Goal: Task Accomplishment & Management: Use online tool/utility

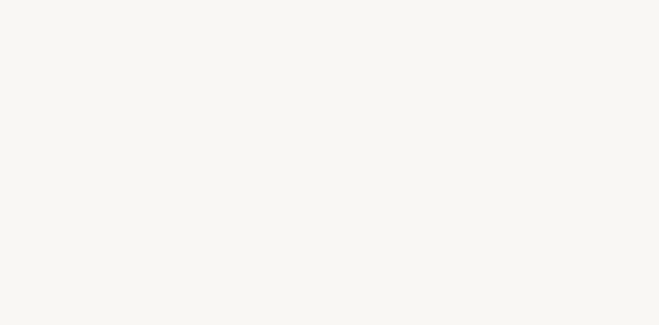
select select "FR"
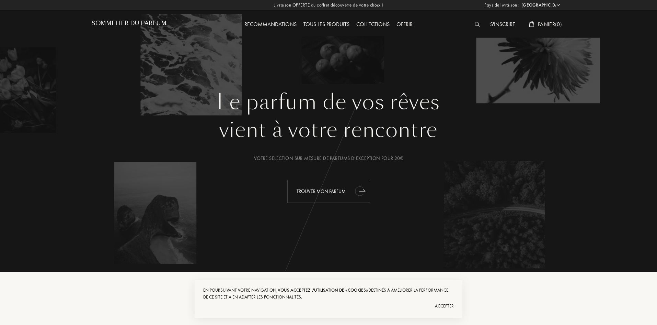
click at [332, 193] on div "Trouver mon parfum" at bounding box center [328, 191] width 83 height 23
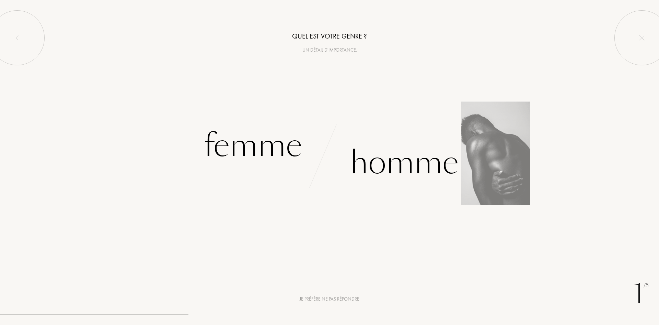
click at [401, 155] on div "Homme" at bounding box center [404, 162] width 109 height 46
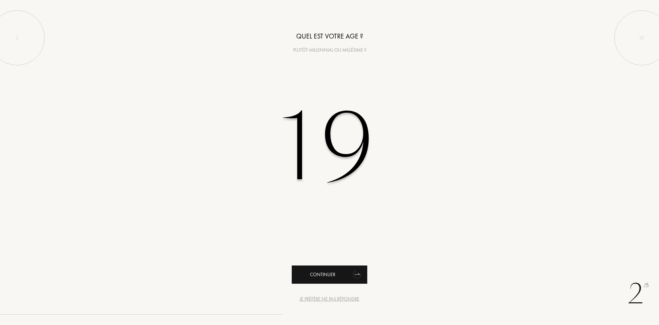
type input "19"
click at [335, 278] on div "Continuer" at bounding box center [330, 274] width 76 height 18
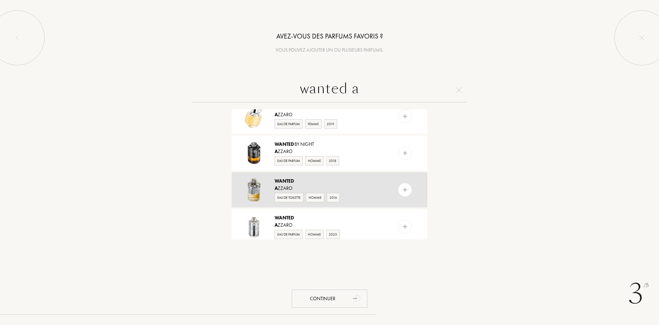
scroll to position [56, 0]
type input "wanted a"
click at [380, 192] on div "Eau de Toilette Homme 2016" at bounding box center [329, 197] width 109 height 10
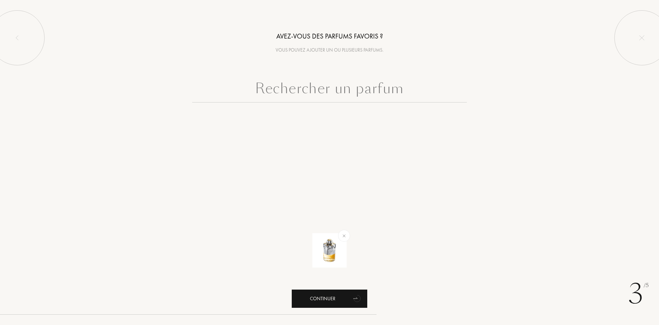
drag, startPoint x: 316, startPoint y: 289, endPoint x: 321, endPoint y: 293, distance: 5.4
click at [320, 293] on div "Continuer" at bounding box center [330, 298] width 76 height 18
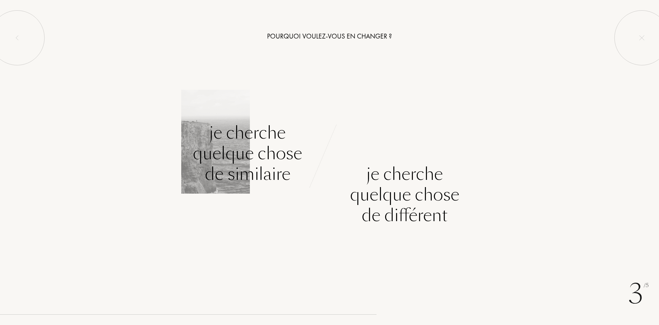
click at [227, 125] on div "Je cherche quelque chose de similaire" at bounding box center [247, 153] width 109 height 62
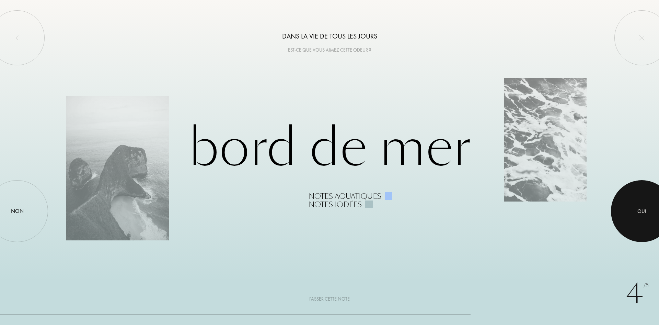
click at [646, 212] on div "Oui" at bounding box center [642, 211] width 9 height 8
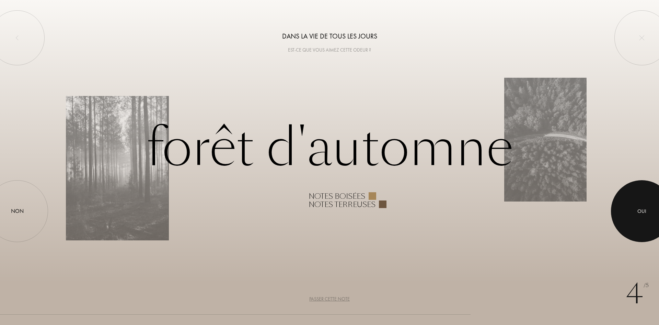
click at [647, 210] on div at bounding box center [642, 211] width 62 height 62
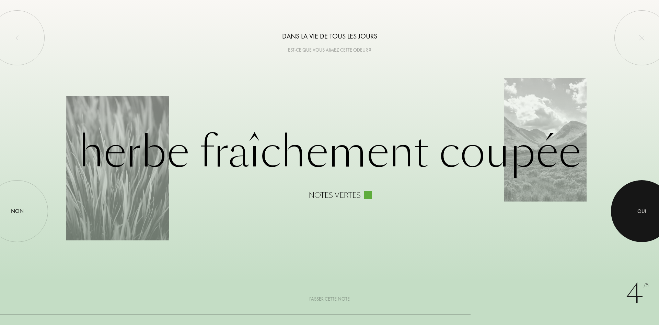
click at [640, 218] on div at bounding box center [642, 211] width 62 height 62
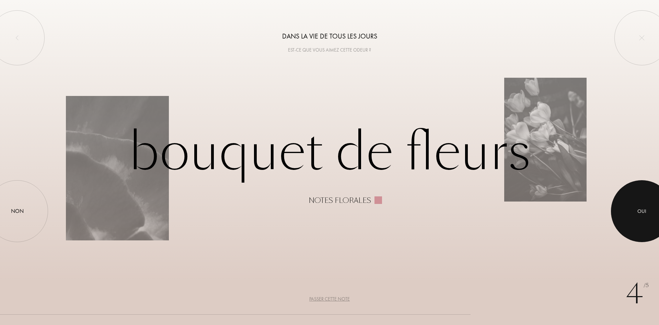
click at [640, 218] on div at bounding box center [642, 211] width 62 height 62
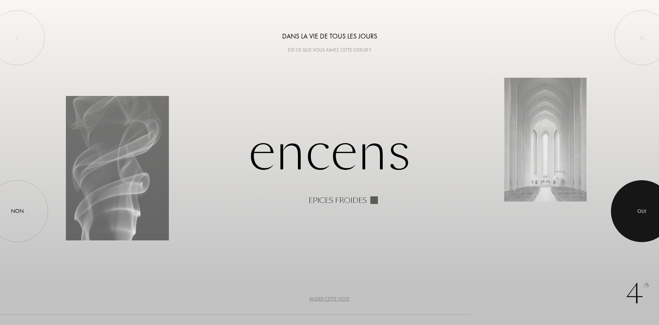
click at [640, 218] on div at bounding box center [642, 211] width 62 height 62
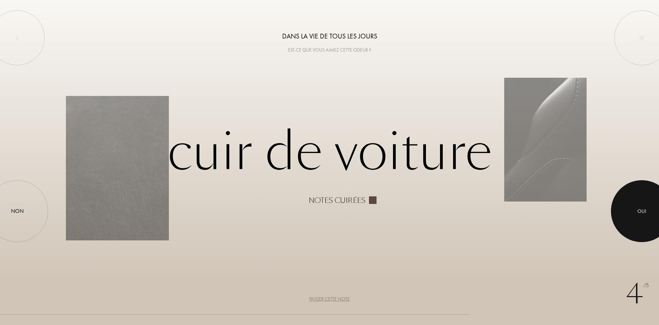
click at [640, 218] on div at bounding box center [642, 211] width 62 height 62
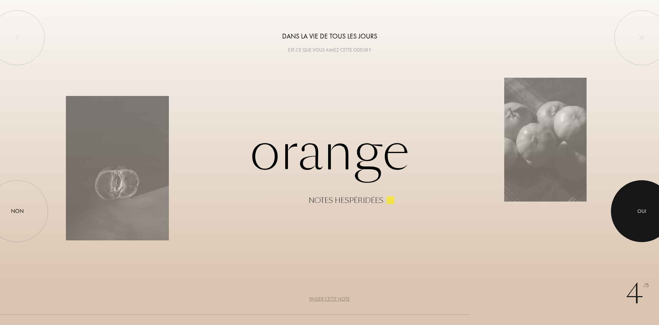
click at [640, 218] on div at bounding box center [642, 211] width 62 height 62
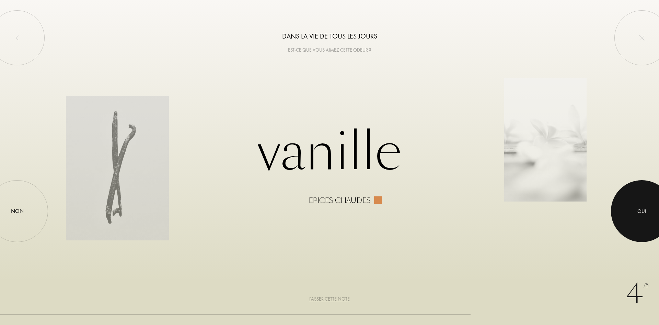
click at [640, 218] on div at bounding box center [642, 211] width 62 height 62
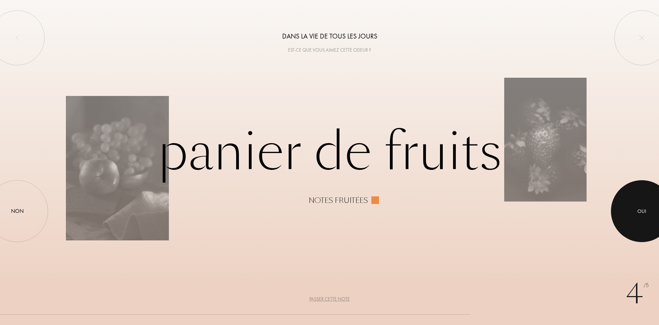
click at [640, 218] on div at bounding box center [642, 211] width 62 height 62
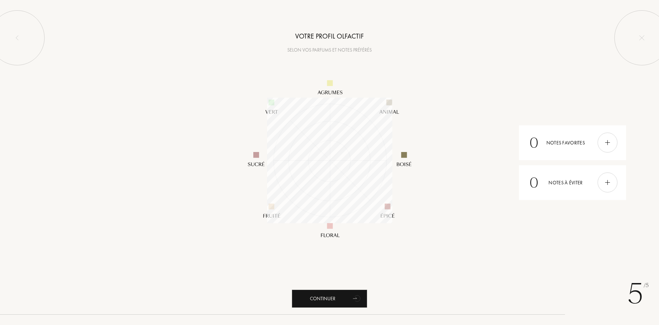
scroll to position [125, 125]
click at [351, 303] on icon "animation" at bounding box center [358, 298] width 14 height 14
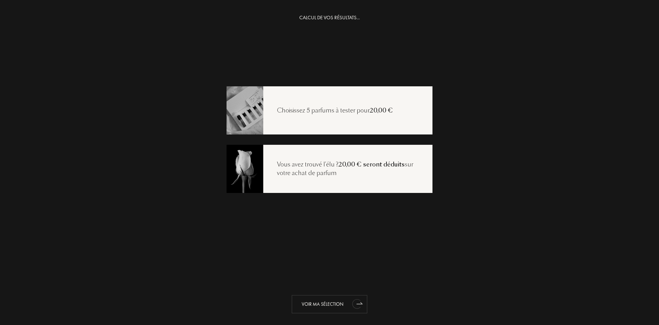
click at [340, 301] on div "Voir ma sélection" at bounding box center [330, 304] width 76 height 18
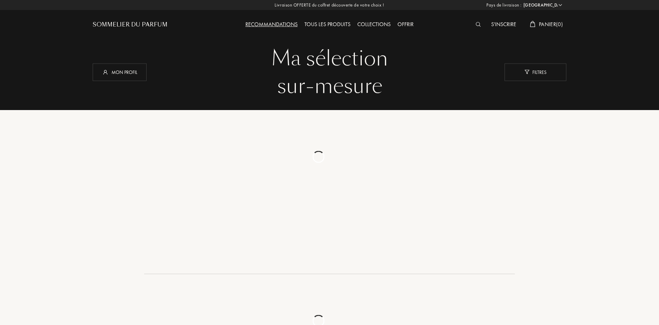
select select "FR"
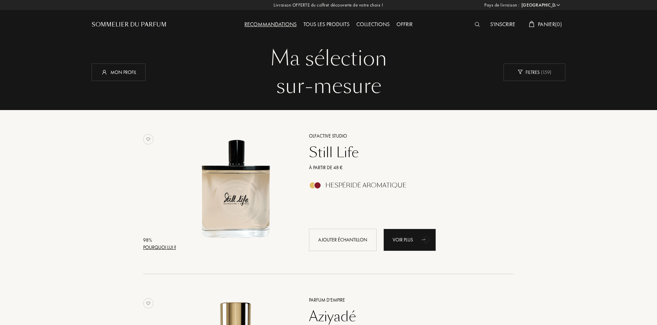
click at [144, 21] on div "Sommelier du Parfum" at bounding box center [129, 25] width 75 height 8
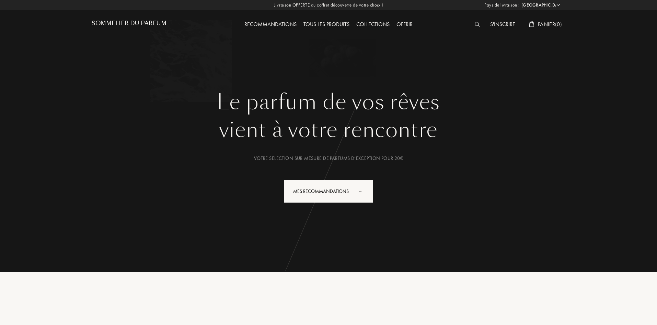
select select "FR"
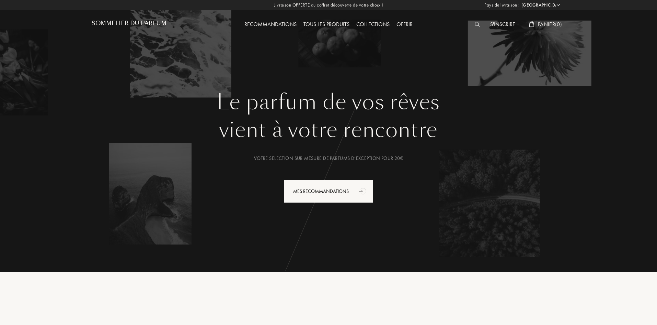
click at [152, 23] on h1 "Sommelier du Parfum" at bounding box center [129, 23] width 75 height 7
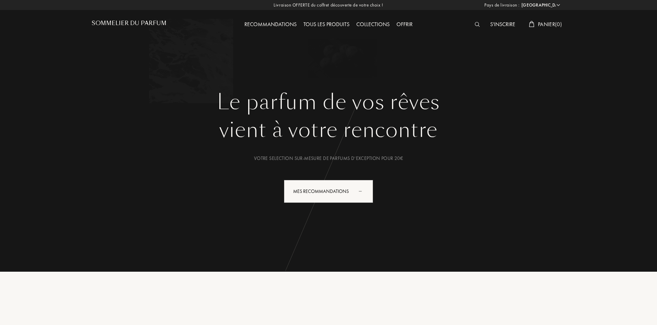
select select "FR"
